Goal: Information Seeking & Learning: Learn about a topic

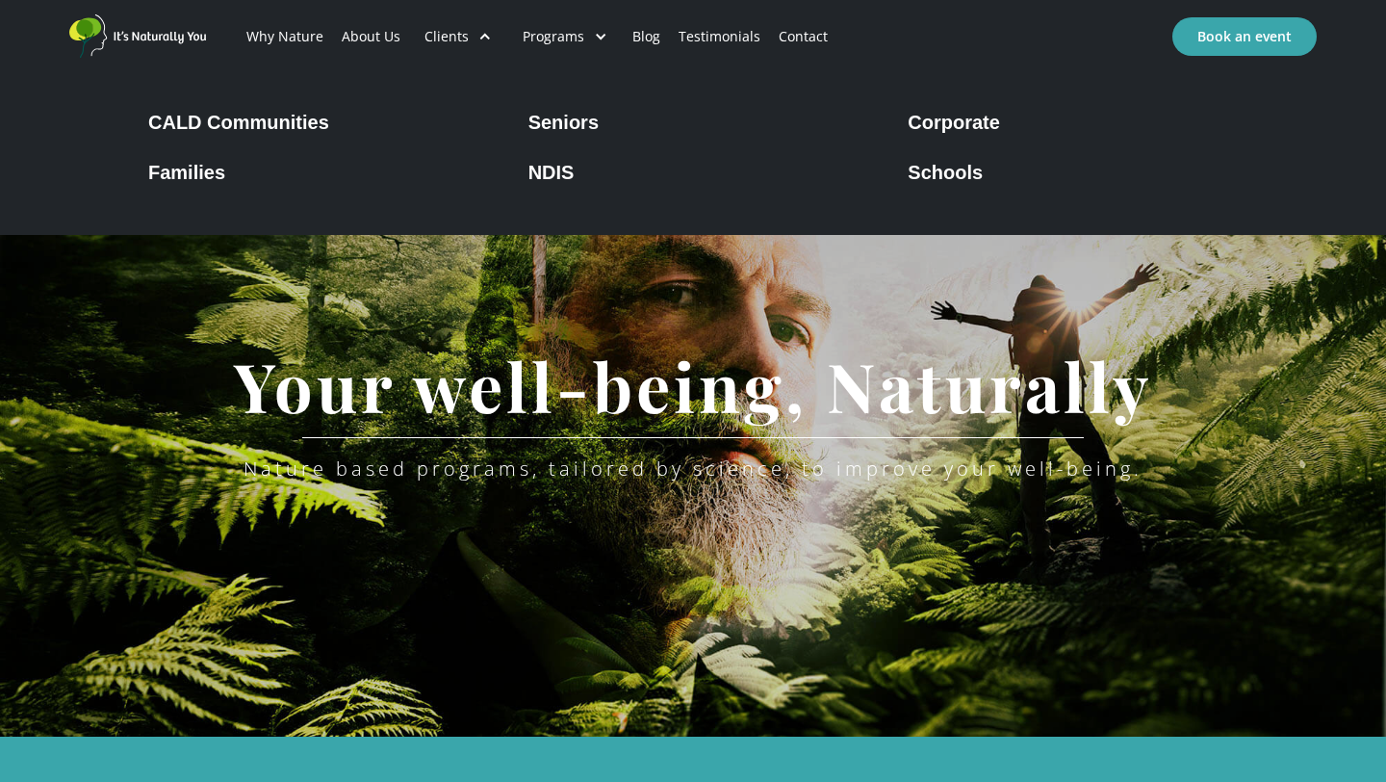
click at [468, 38] on div "Clients" at bounding box center [458, 36] width 98 height 65
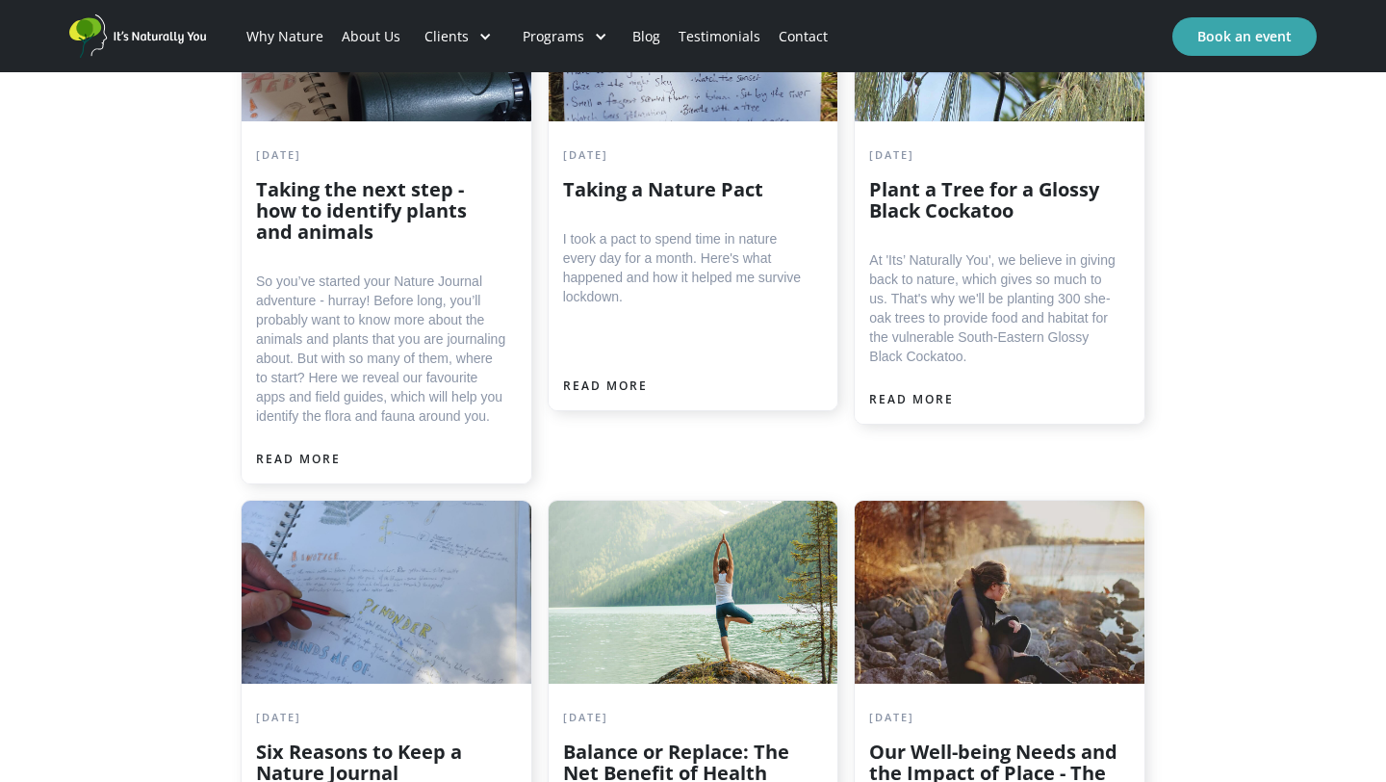
scroll to position [5710, 0]
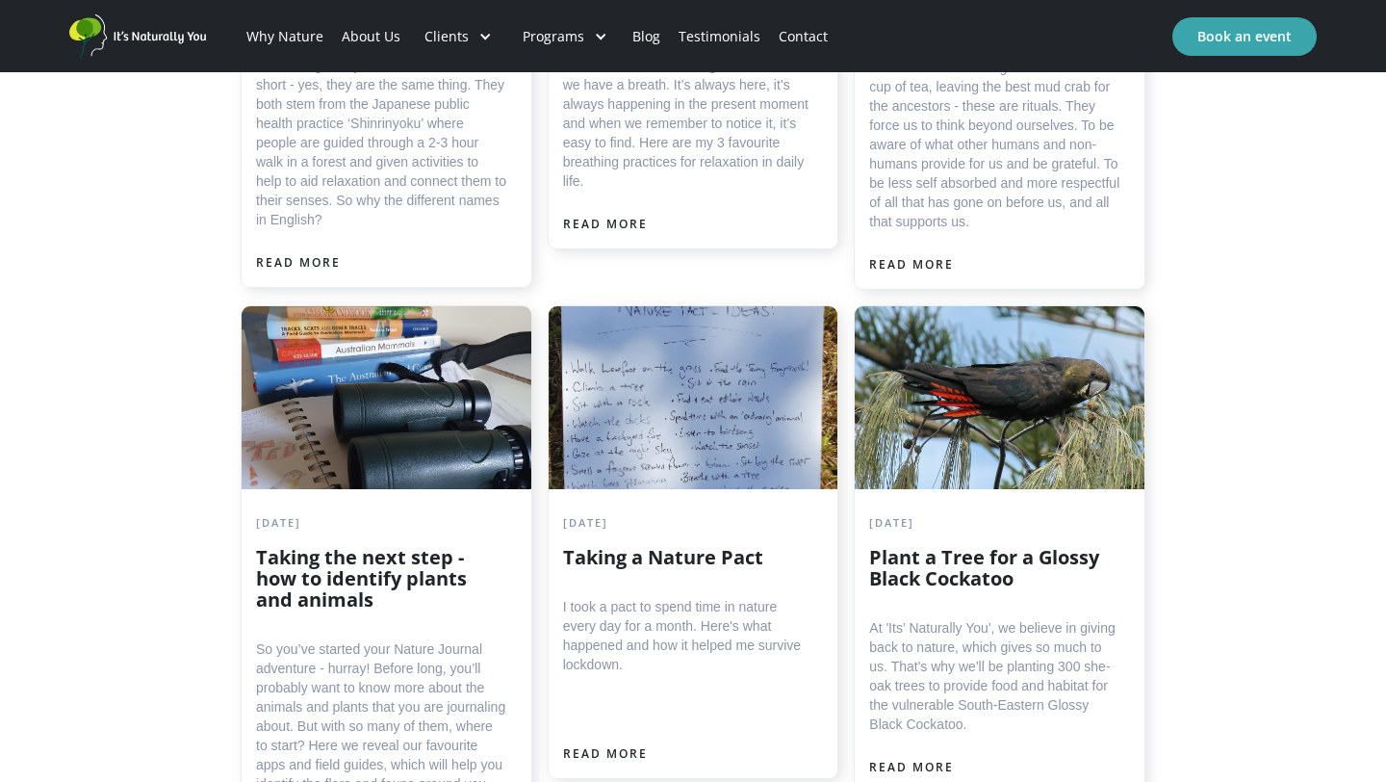
click at [359, 27] on link "About Us" at bounding box center [370, 36] width 77 height 65
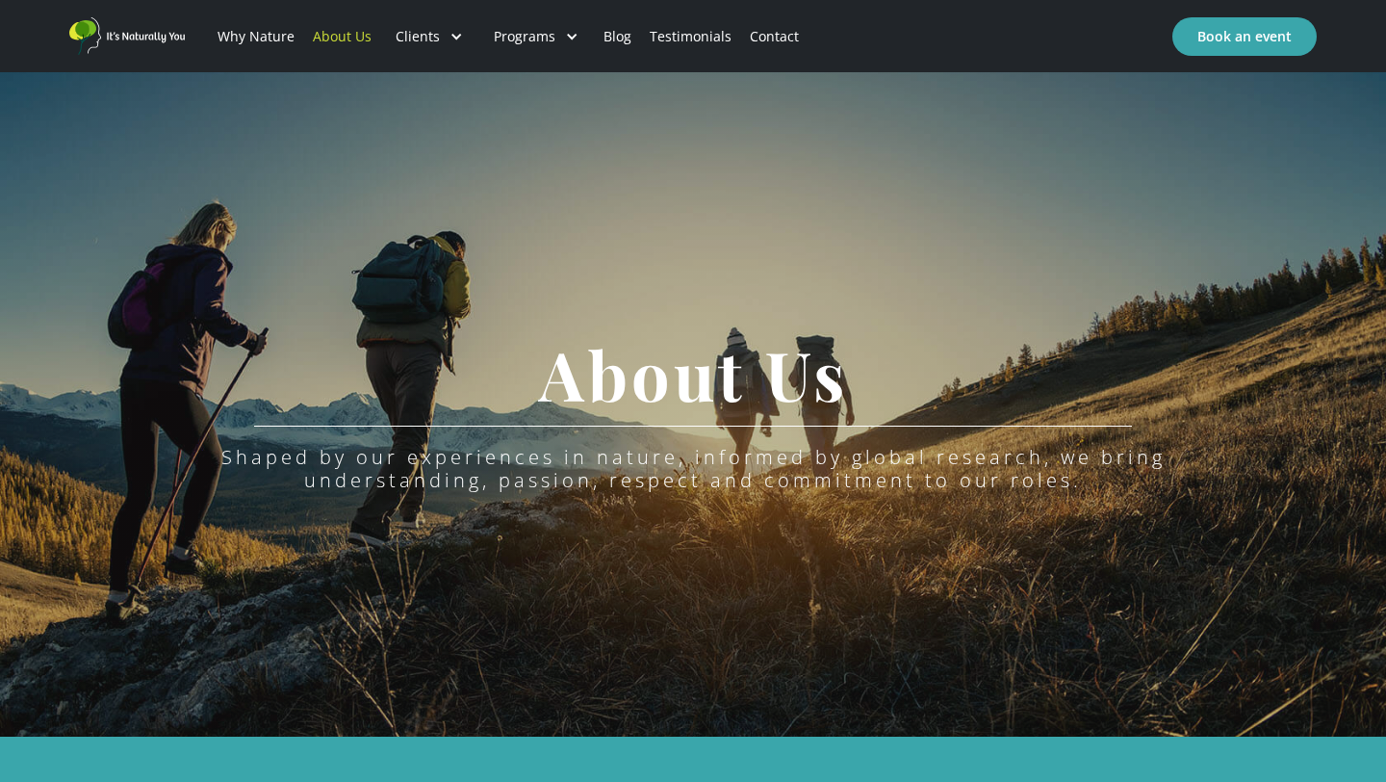
click at [757, 35] on link "Contact" at bounding box center [774, 36] width 67 height 65
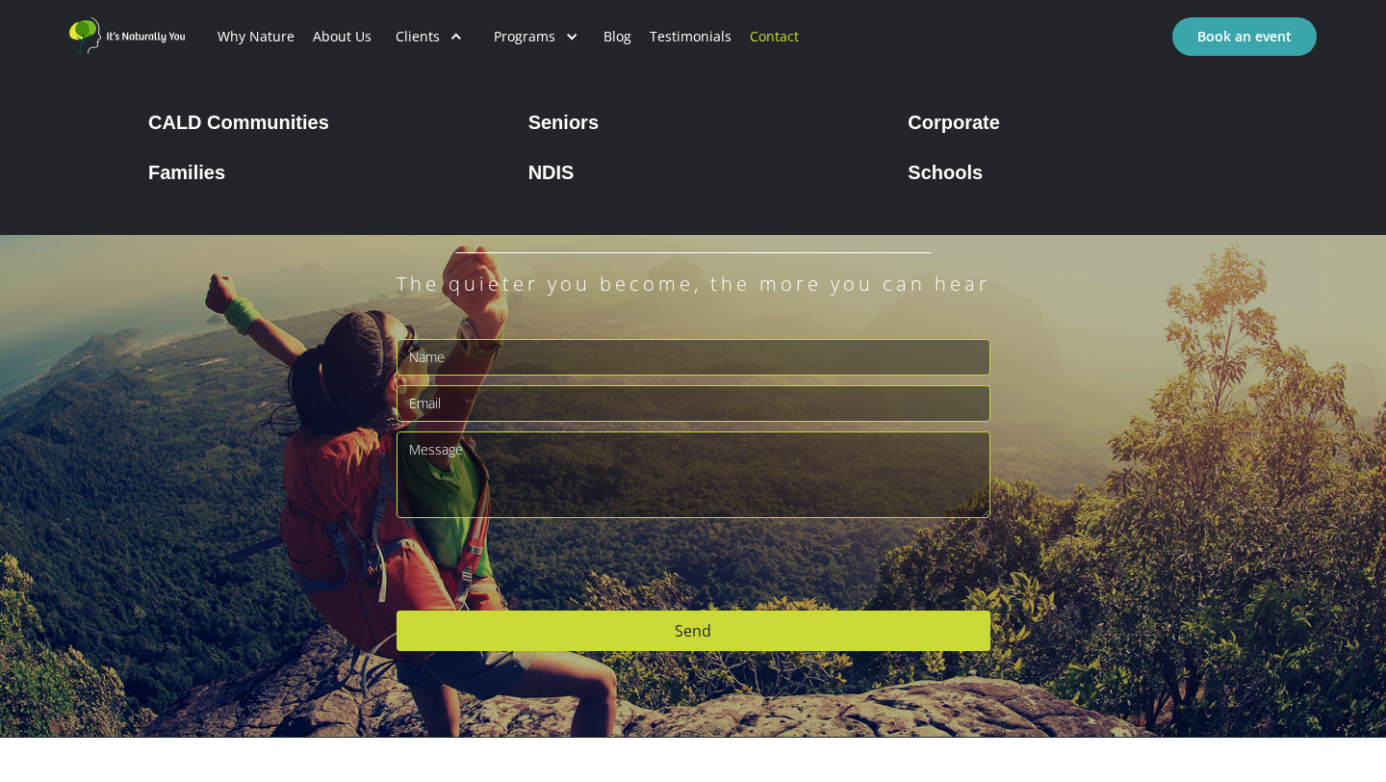
click at [565, 131] on div "Seniors" at bounding box center [563, 122] width 70 height 23
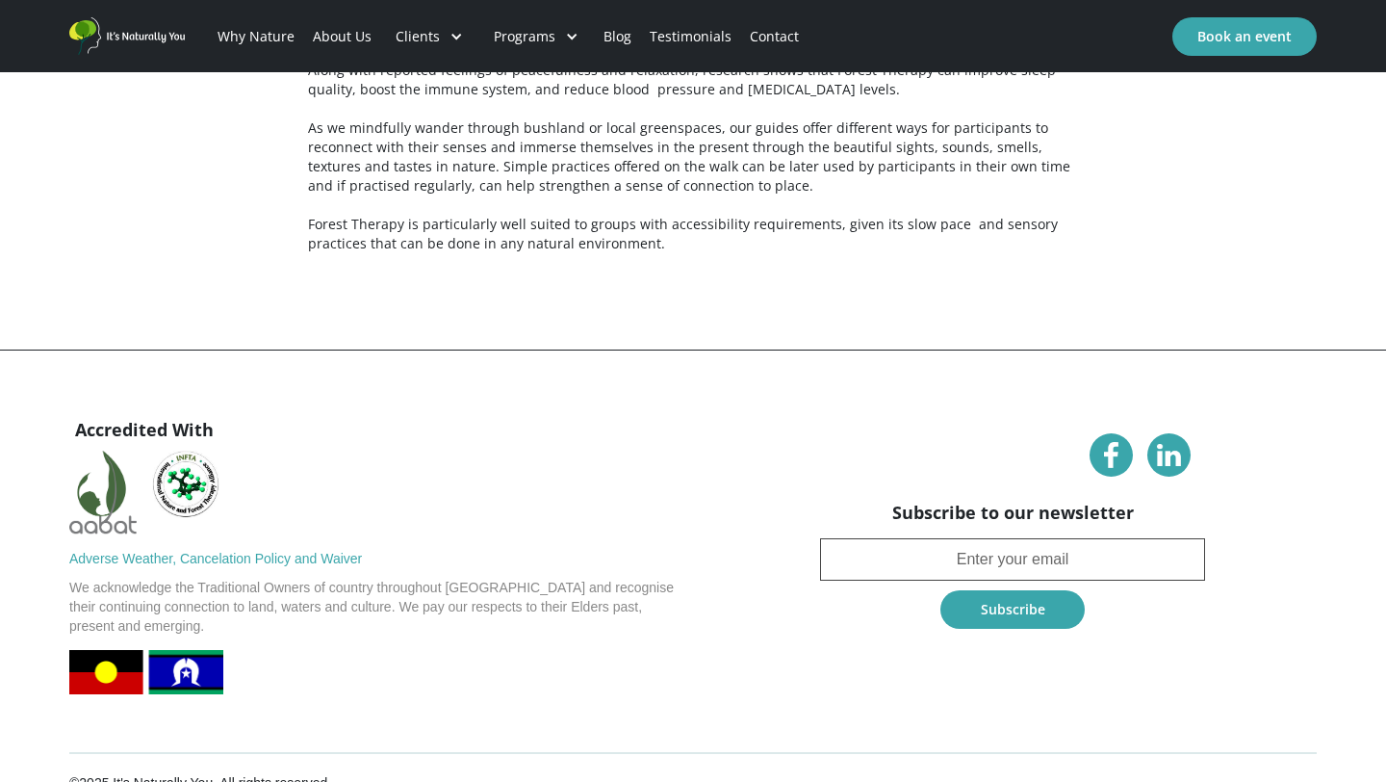
scroll to position [3181, 0]
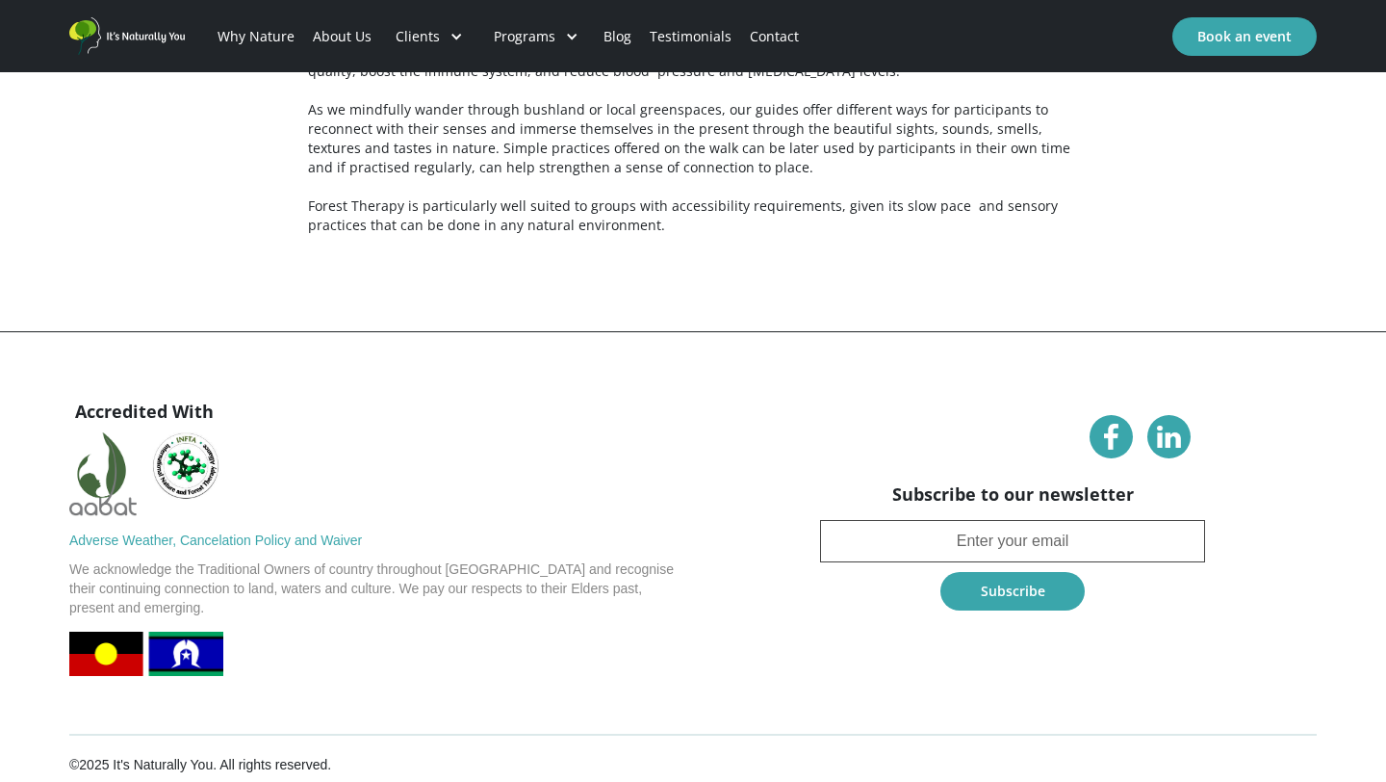
click at [98, 755] on div "©2025 It's Naturally You. All rights reserved." at bounding box center [200, 764] width 262 height 19
click at [50, 490] on div "Accredited With Adverse Weather, Cancelation Policy and Waiver We acknowledge t…" at bounding box center [693, 596] width 1386 height 413
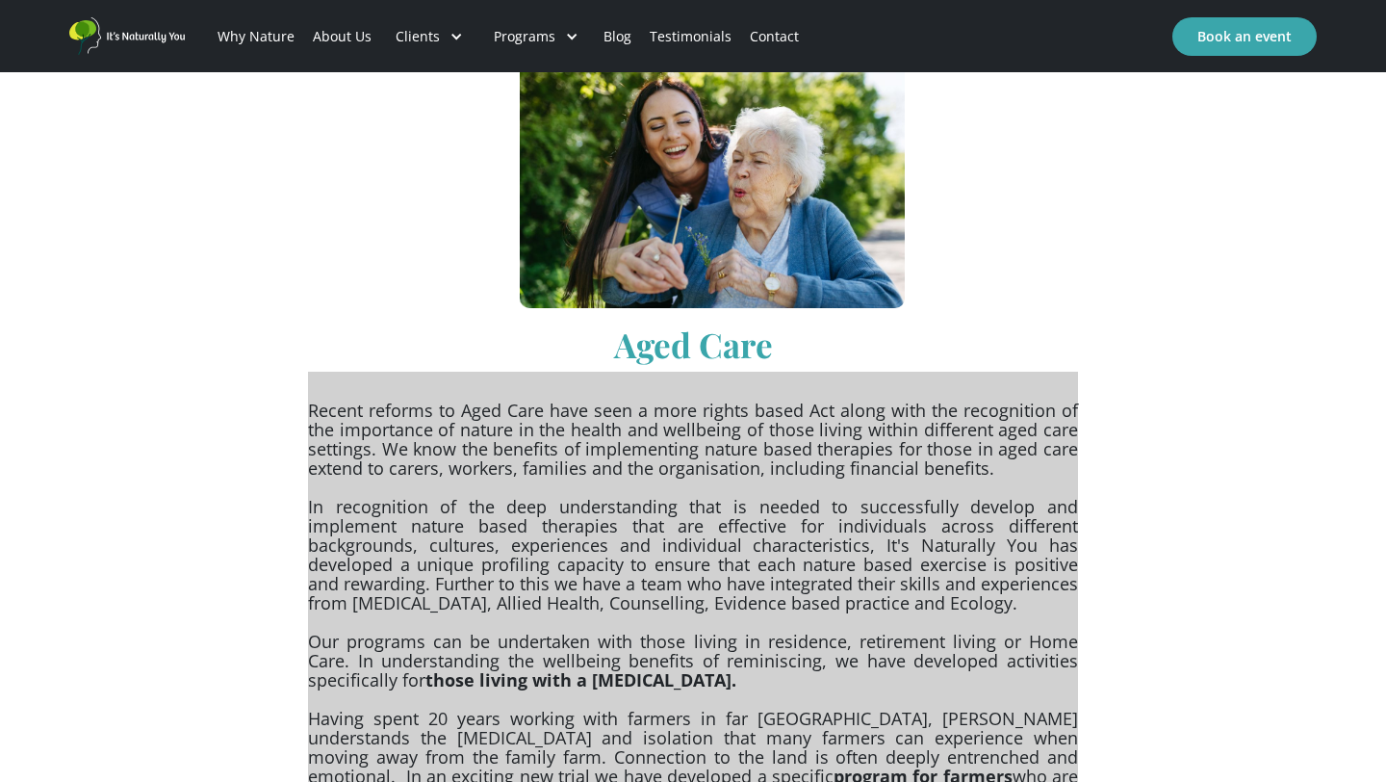
scroll to position [0, 0]
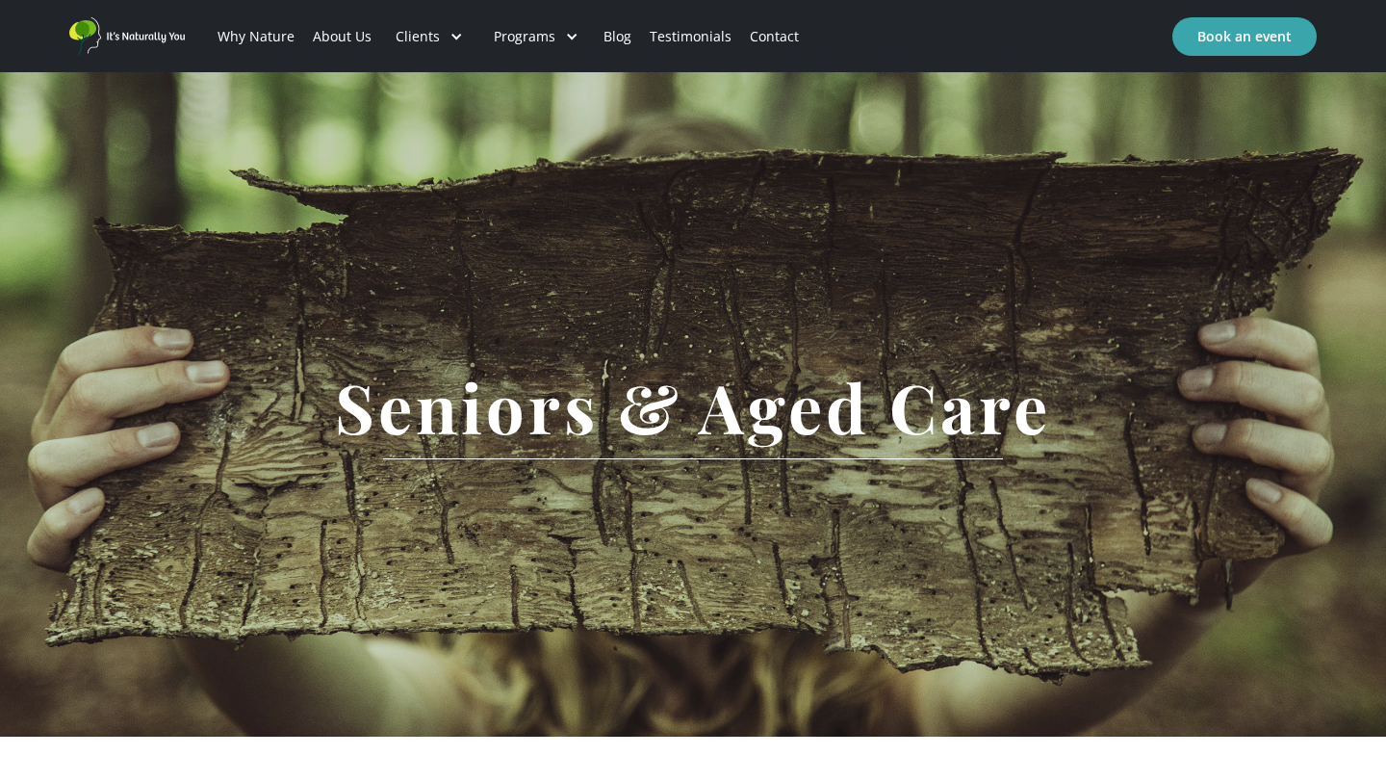
click at [759, 43] on link "Contact" at bounding box center [774, 36] width 67 height 65
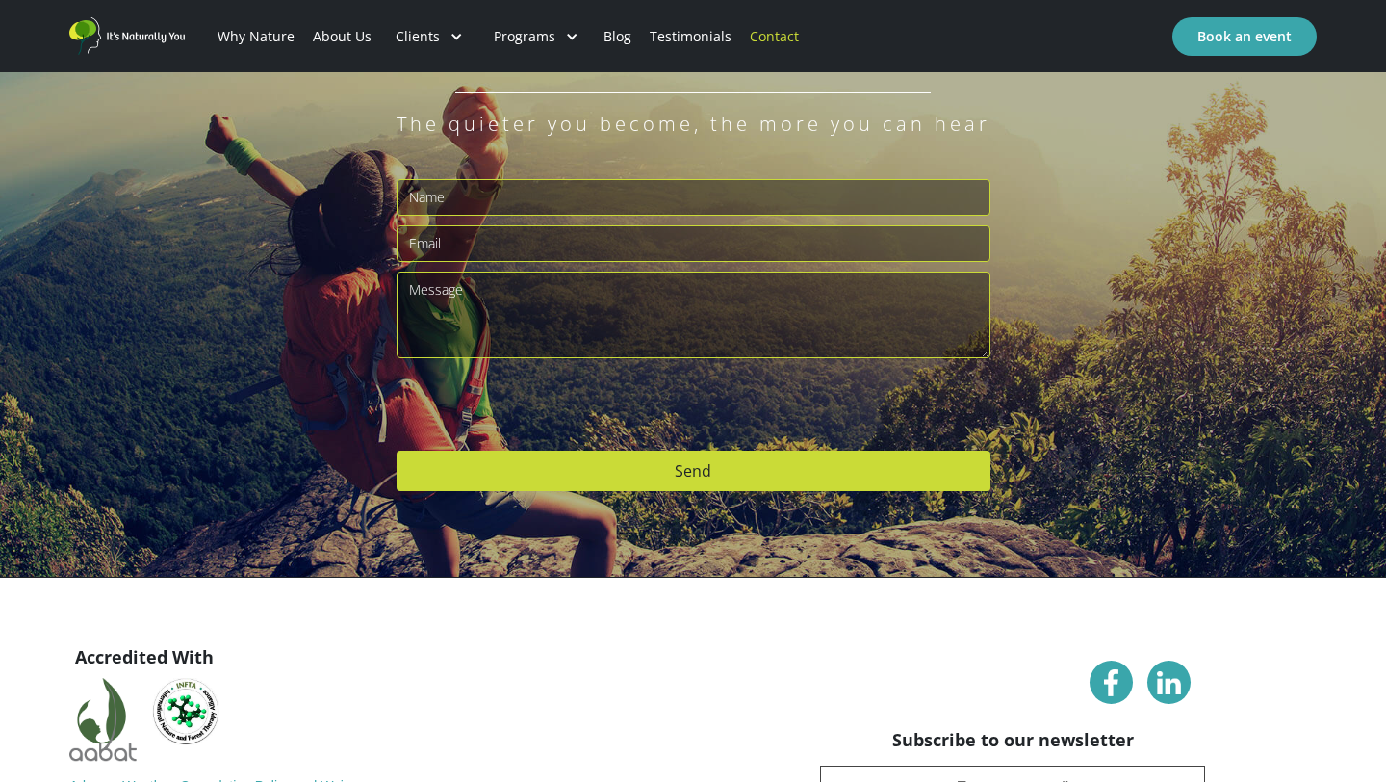
scroll to position [130, 0]
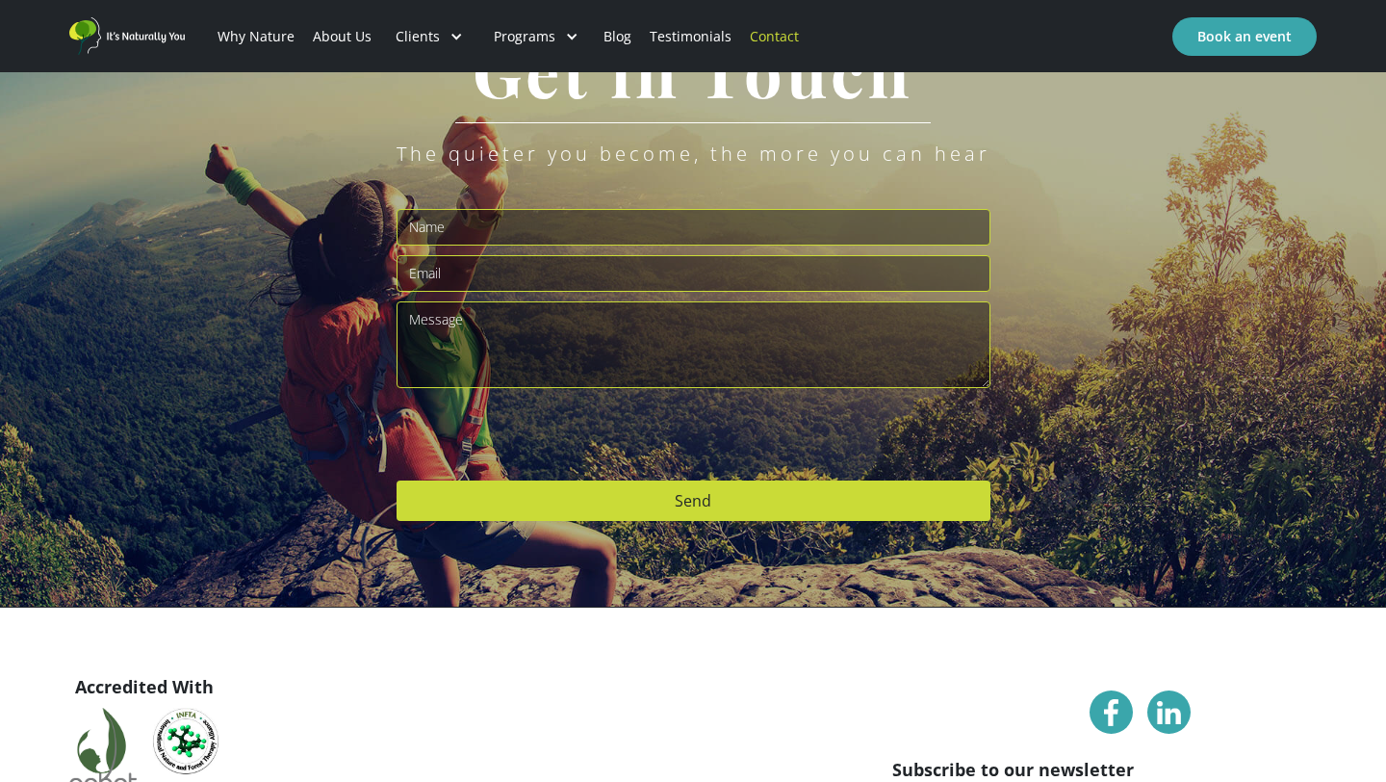
click at [128, 43] on img "home" at bounding box center [126, 36] width 115 height 38
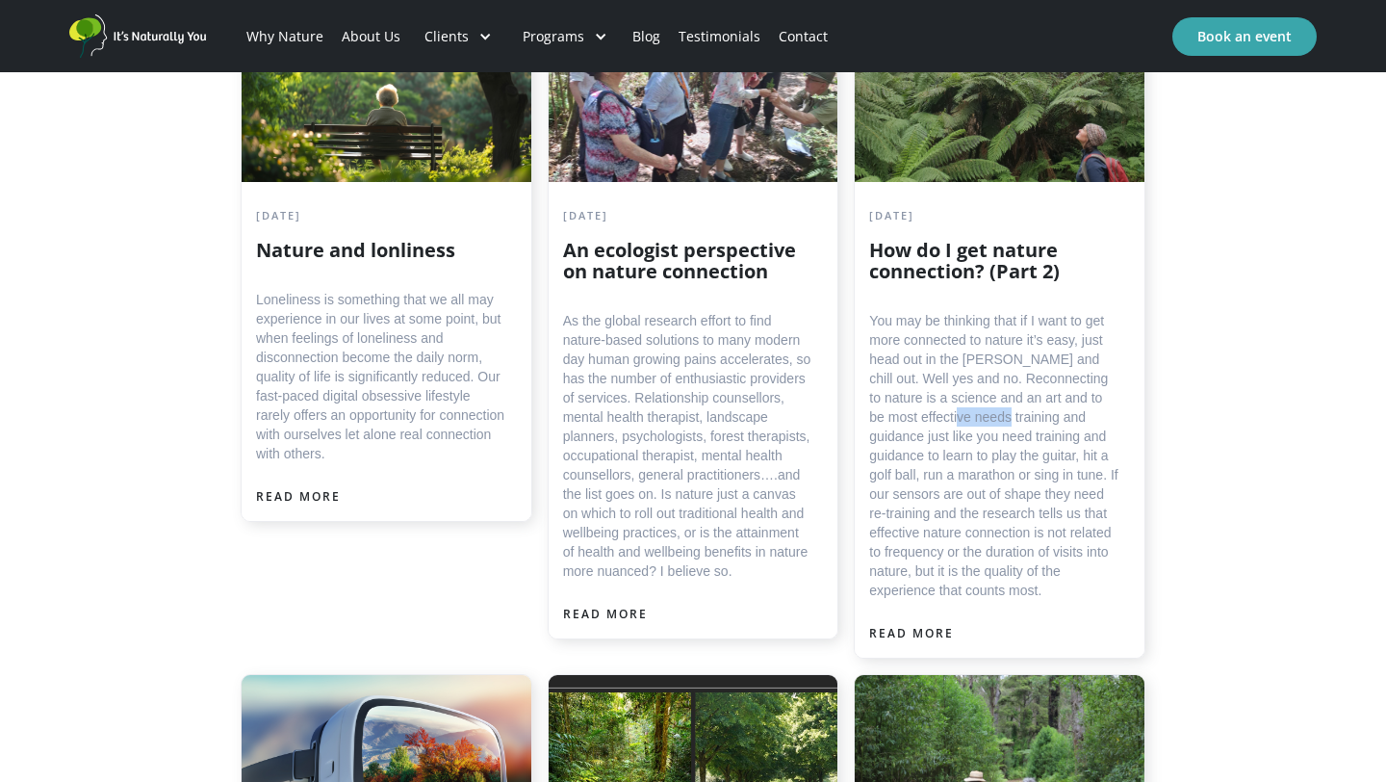
scroll to position [2643, 0]
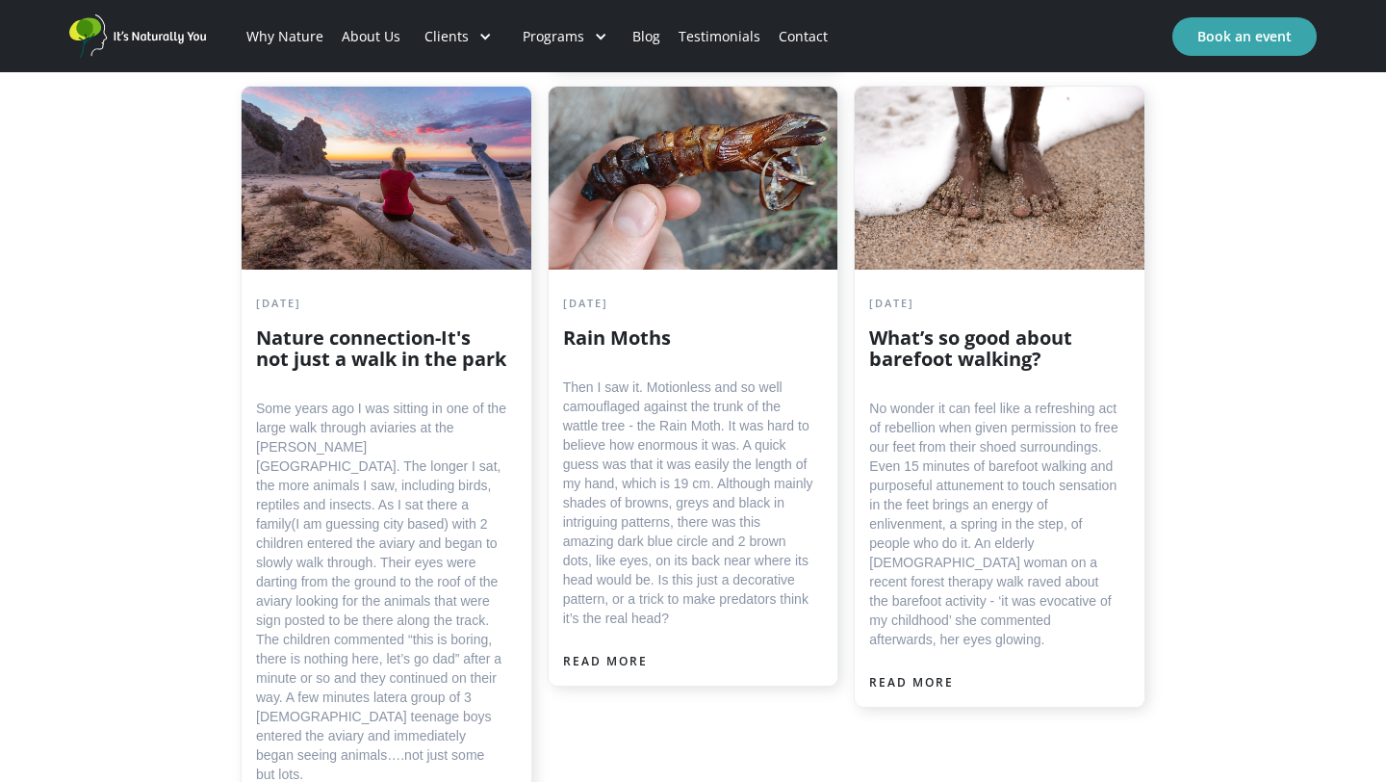
scroll to position [3937, 0]
click at [606, 651] on div "READ MORE" at bounding box center [605, 660] width 85 height 19
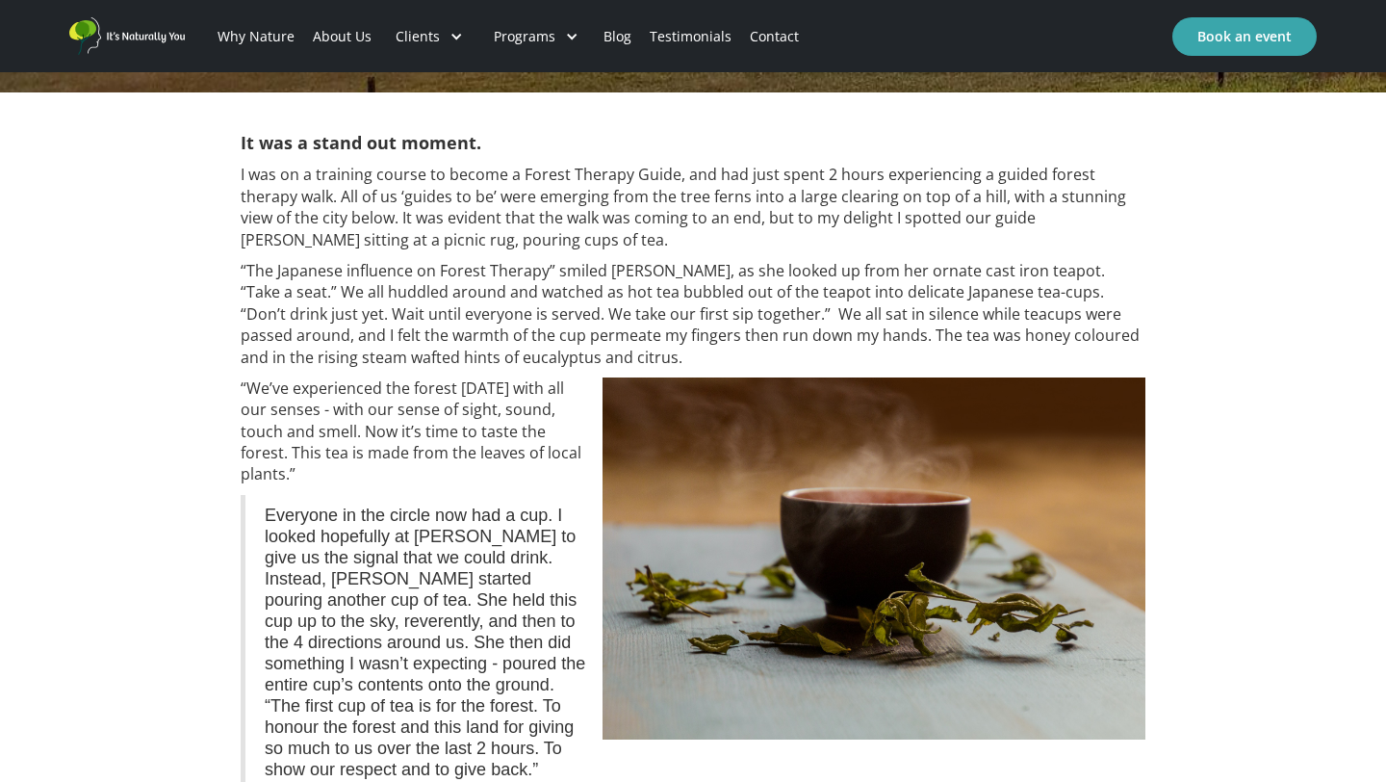
scroll to position [681, 0]
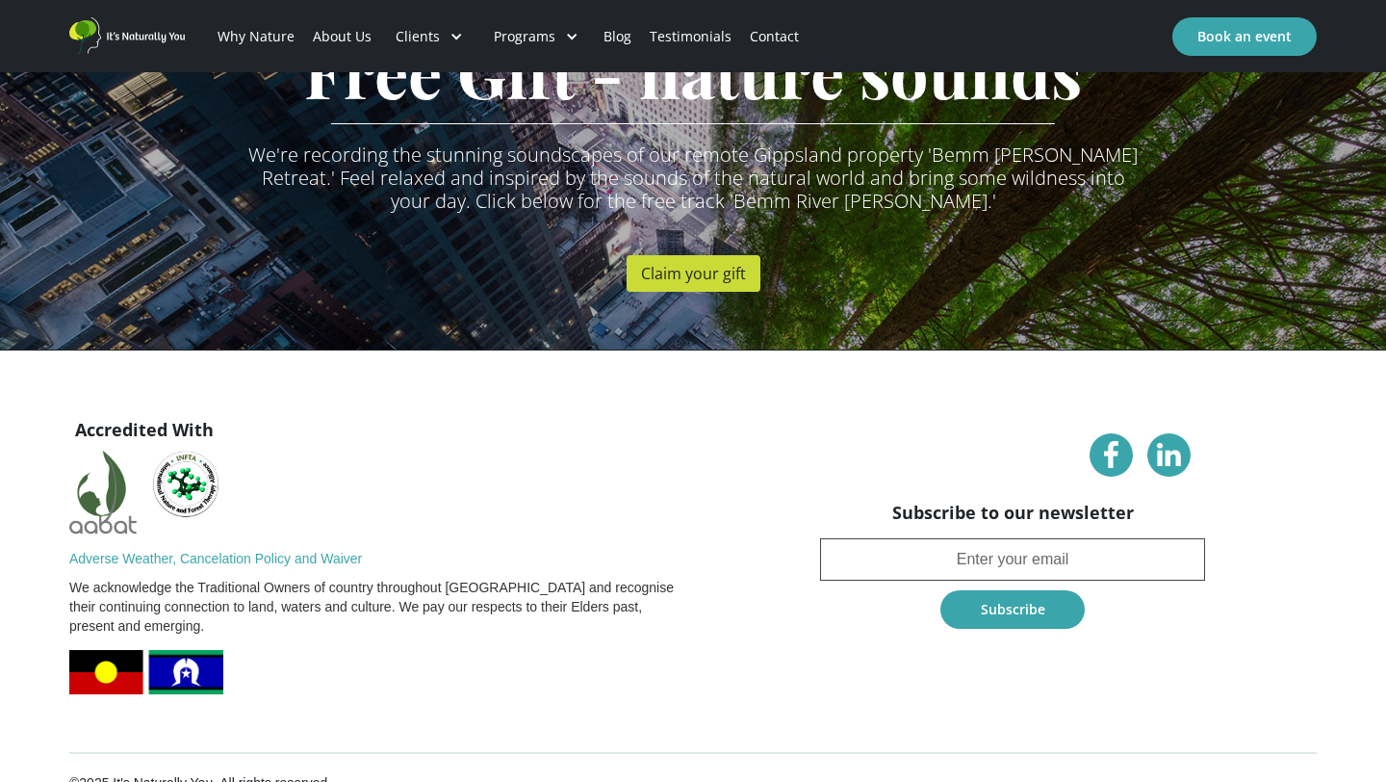
scroll to position [1534, 0]
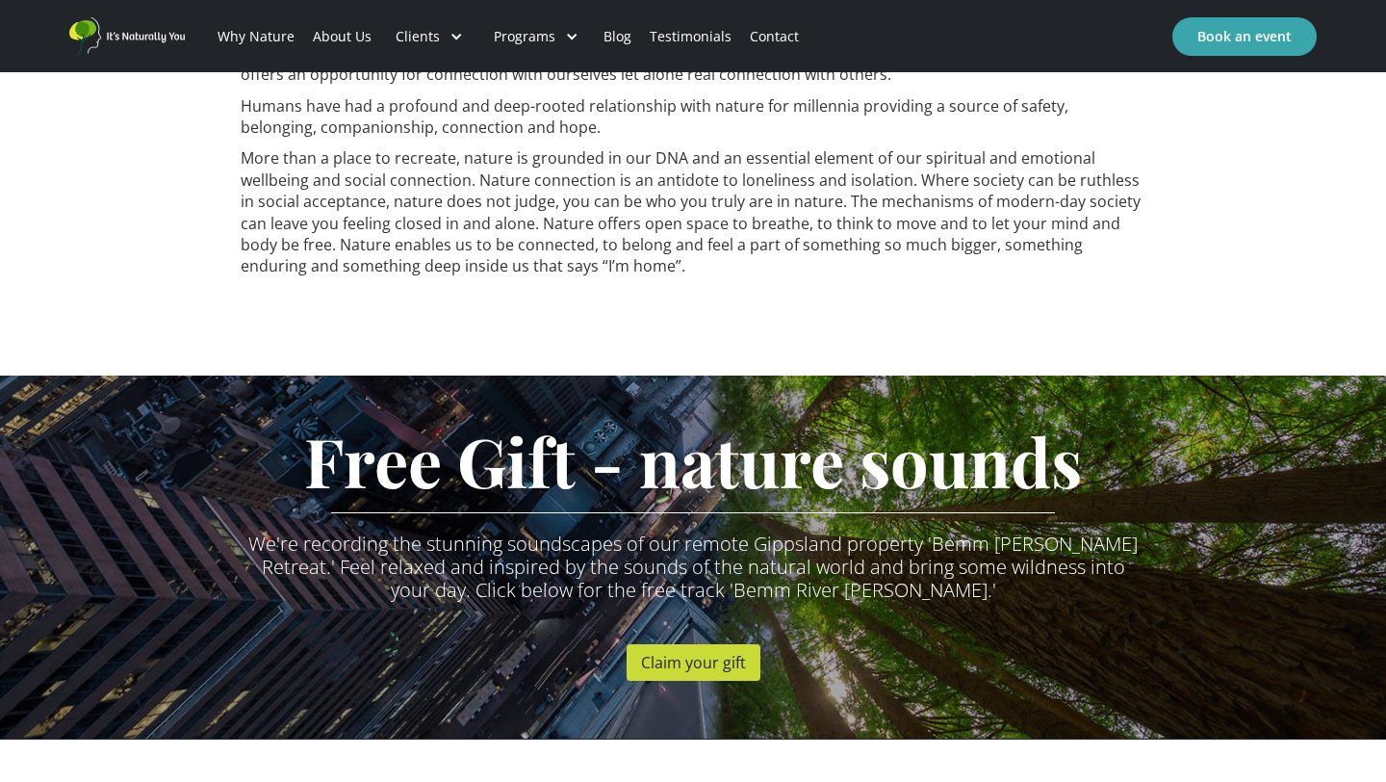
scroll to position [747, 0]
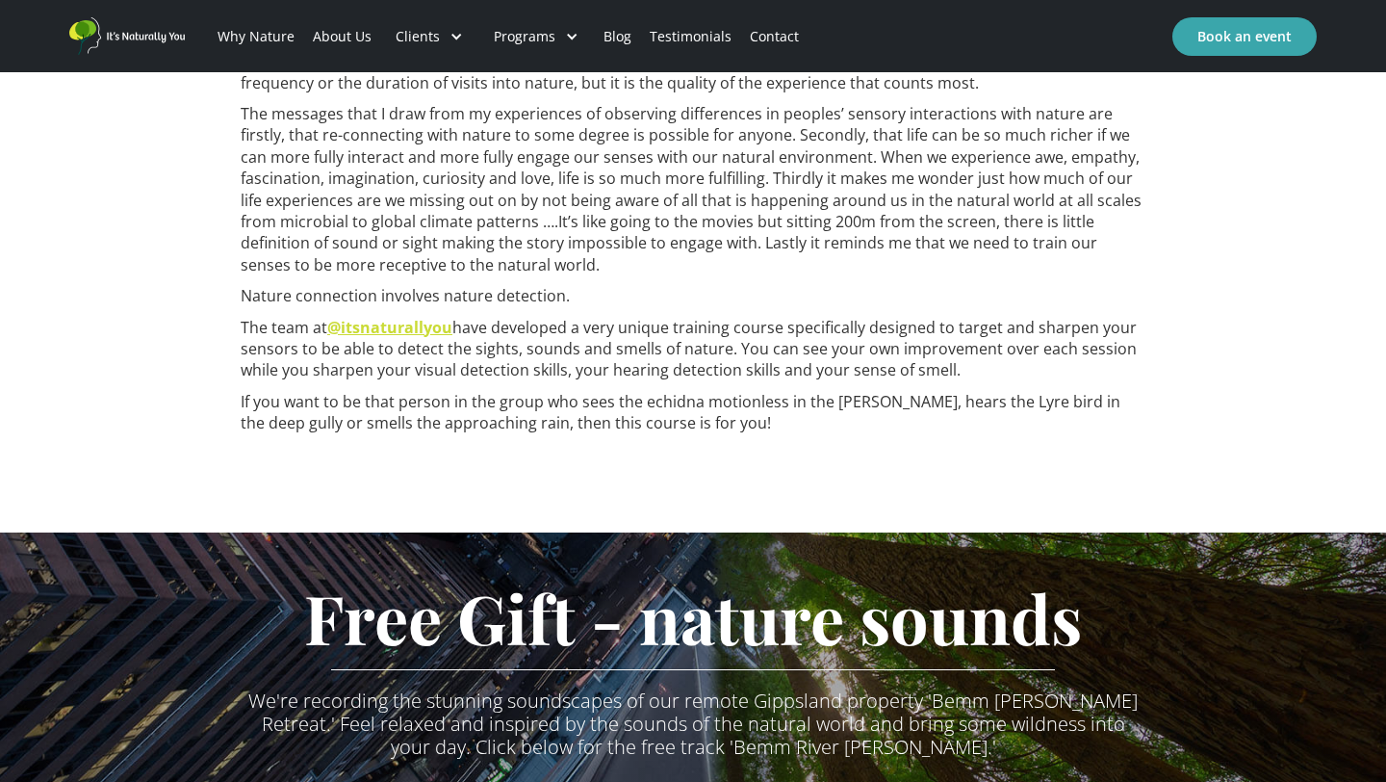
scroll to position [954, 0]
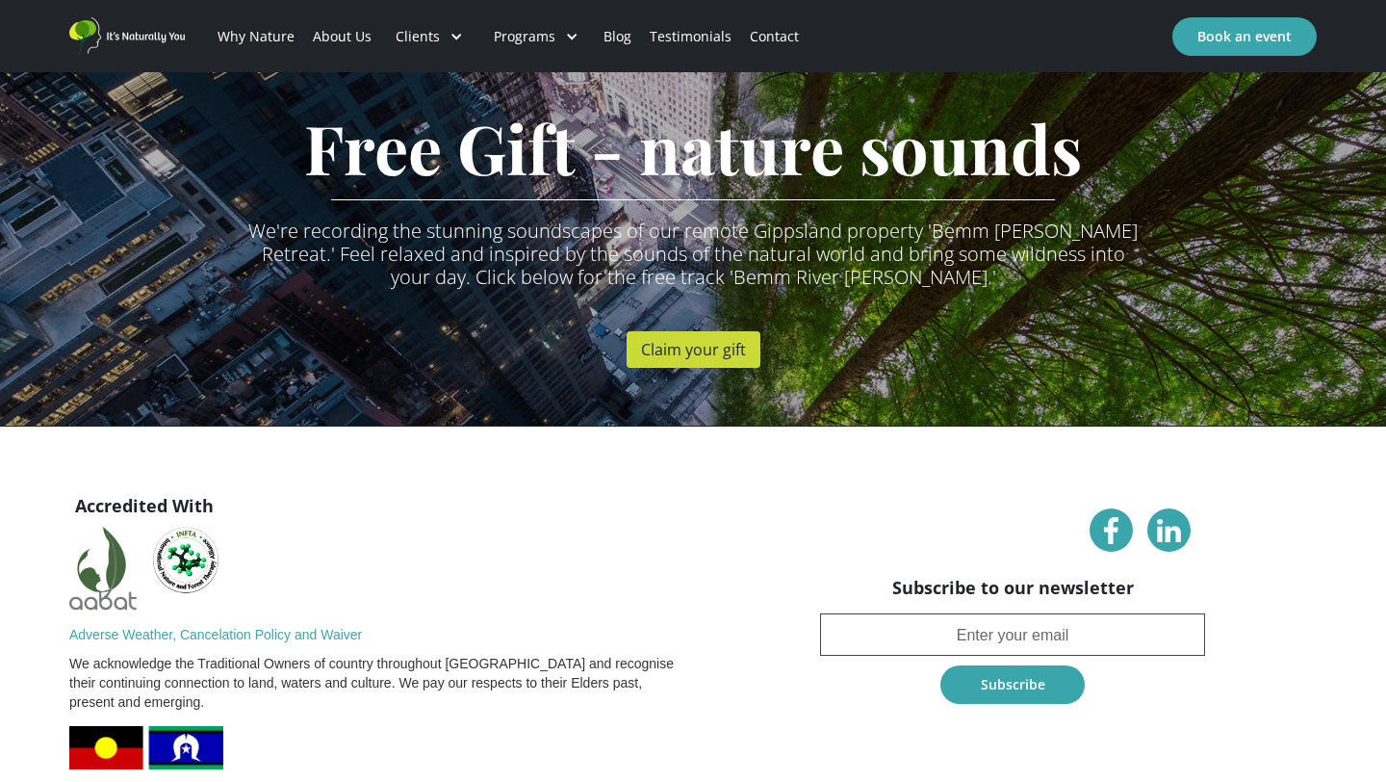
scroll to position [1472, 0]
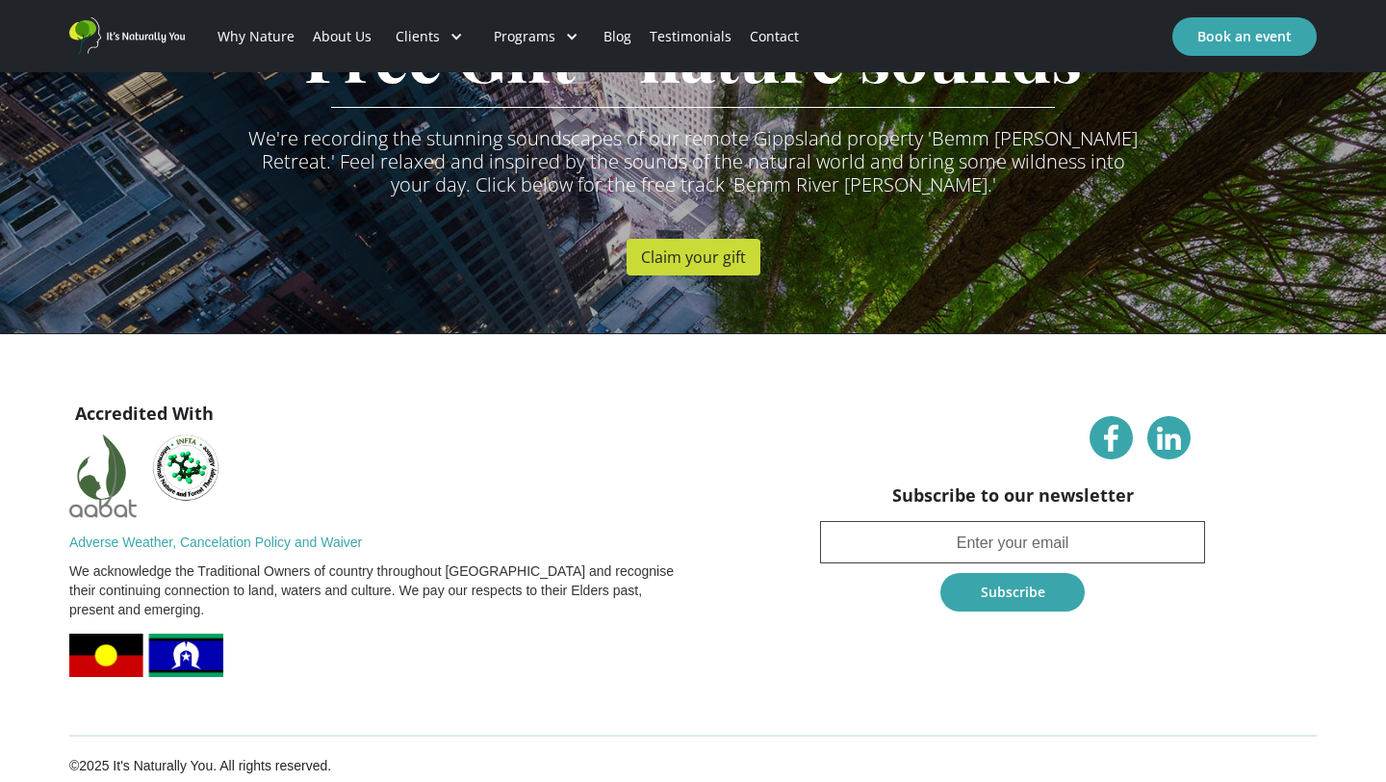
click at [1111, 419] on link at bounding box center [1111, 437] width 43 height 43
